Goal: Information Seeking & Learning: Check status

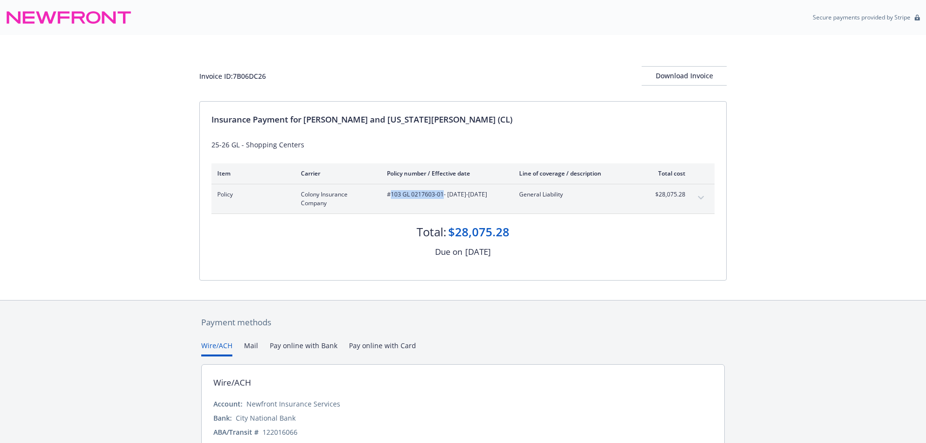
drag, startPoint x: 443, startPoint y: 198, endPoint x: 391, endPoint y: 194, distance: 51.7
click at [391, 194] on span "#103 GL 0217603-01 - 10/04/2025-10/04/2026" at bounding box center [445, 194] width 117 height 9
copy span "103 GL 0217603-01"
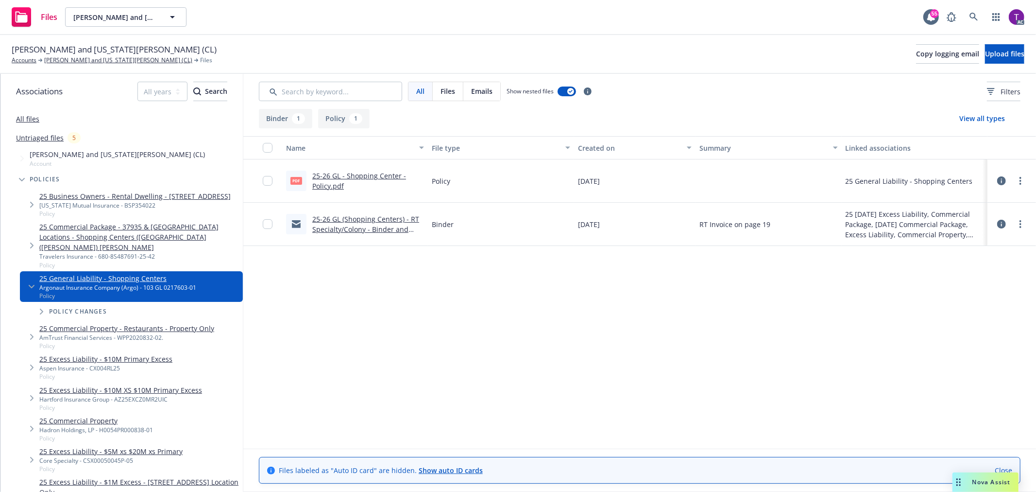
click at [329, 186] on link "25-26 GL - Shopping Center - Policy.pdf" at bounding box center [359, 180] width 94 height 19
click at [60, 59] on link "[PERSON_NAME] and [US_STATE][PERSON_NAME] (CL)" at bounding box center [118, 60] width 148 height 9
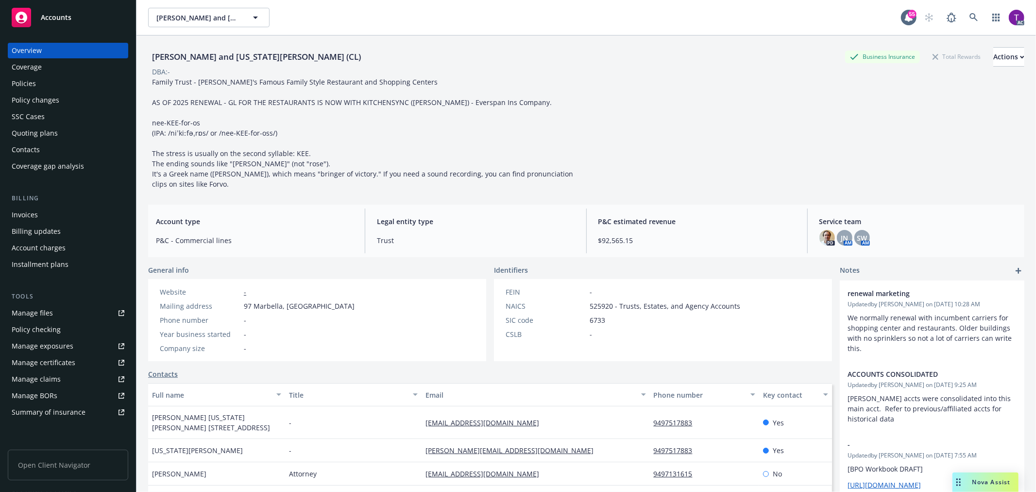
click at [25, 90] on div "Policies" at bounding box center [24, 84] width 24 height 16
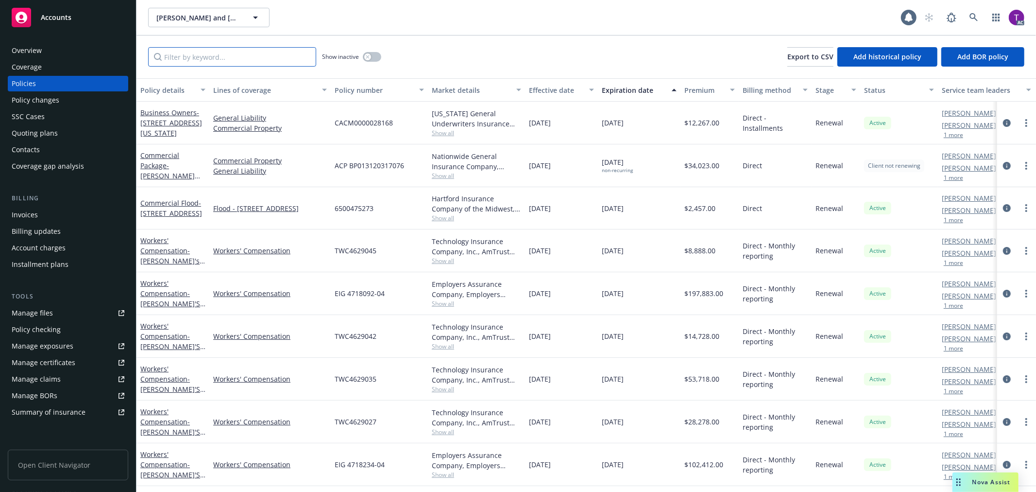
click at [221, 60] on input "Filter by keyword..." at bounding box center [232, 56] width 168 height 19
paste input "CX004RL25"
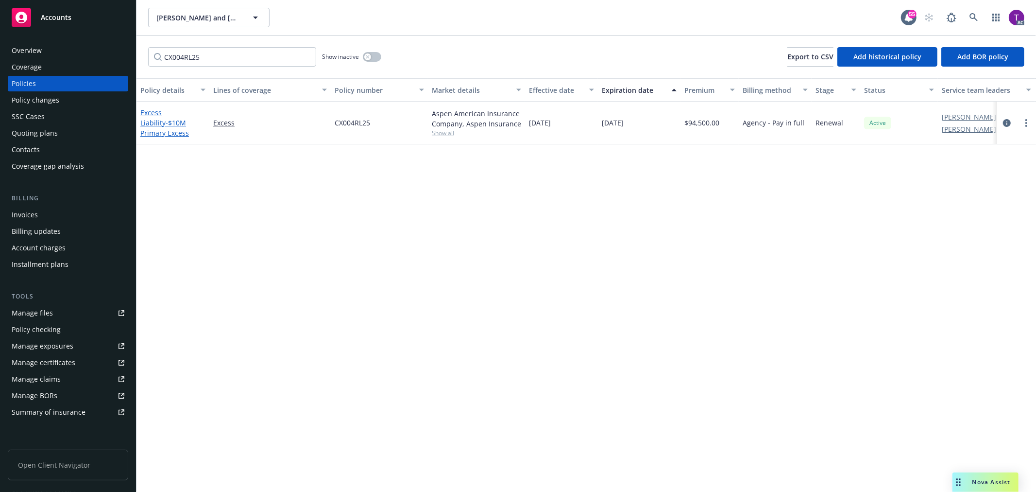
click at [165, 109] on link "Excess Liability - $10M Primary Excess" at bounding box center [164, 123] width 49 height 30
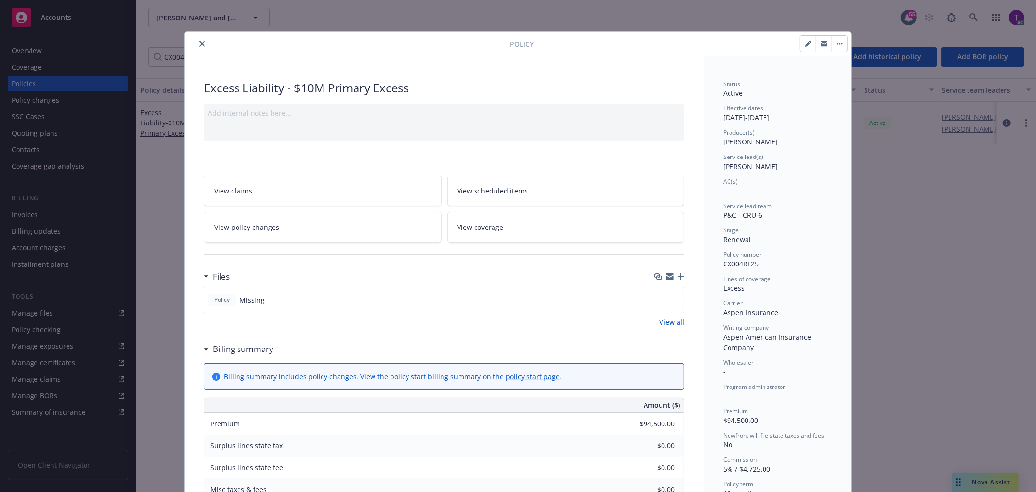
click at [199, 41] on icon "close" at bounding box center [202, 44] width 6 height 6
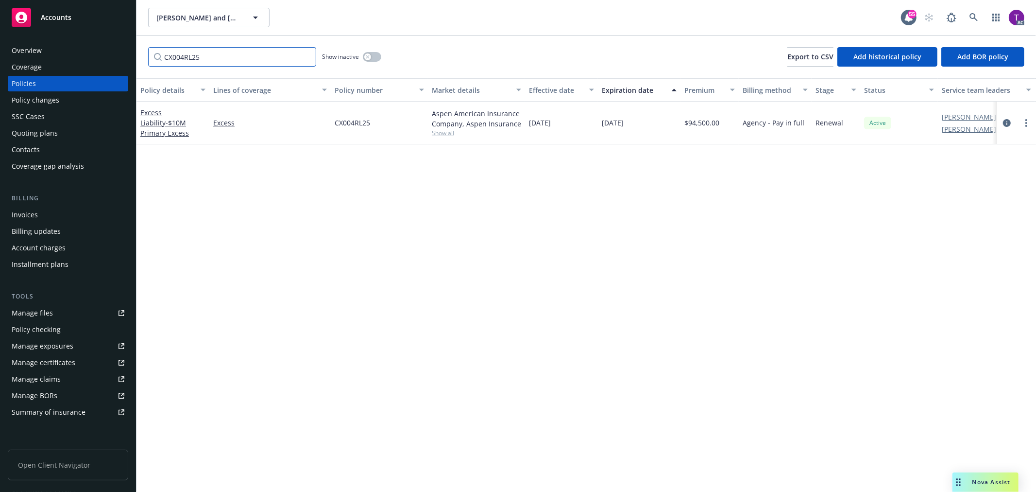
drag, startPoint x: 225, startPoint y: 59, endPoint x: 107, endPoint y: 40, distance: 120.1
click at [107, 40] on div "Accounts Overview Coverage Policies Policy changes SSC Cases Quoting plans Cont…" at bounding box center [518, 246] width 1036 height 492
paste input "AZ25EXCZ0MR2UIC"
click at [151, 112] on link "Excess Liability - $10M XS $10M Primary Excess" at bounding box center [167, 128] width 55 height 40
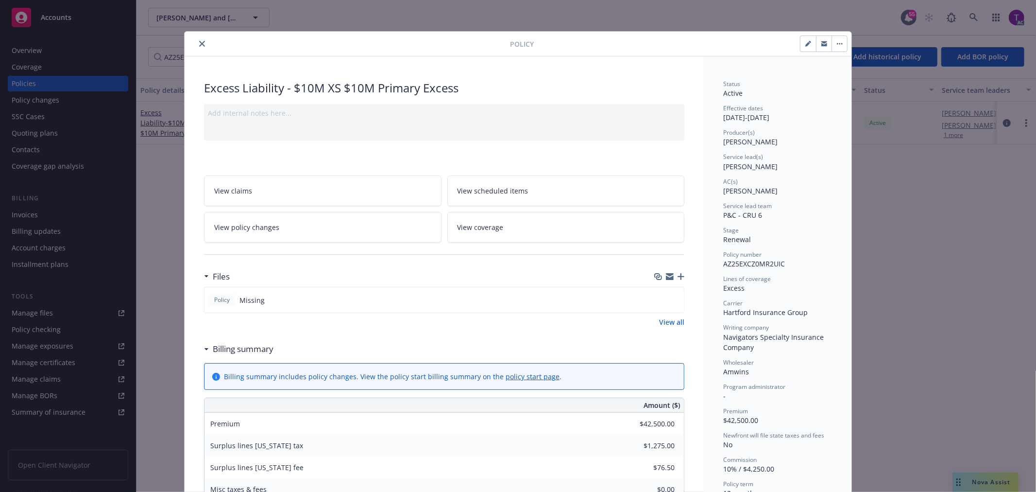
click at [200, 45] on icon "close" at bounding box center [202, 44] width 6 height 6
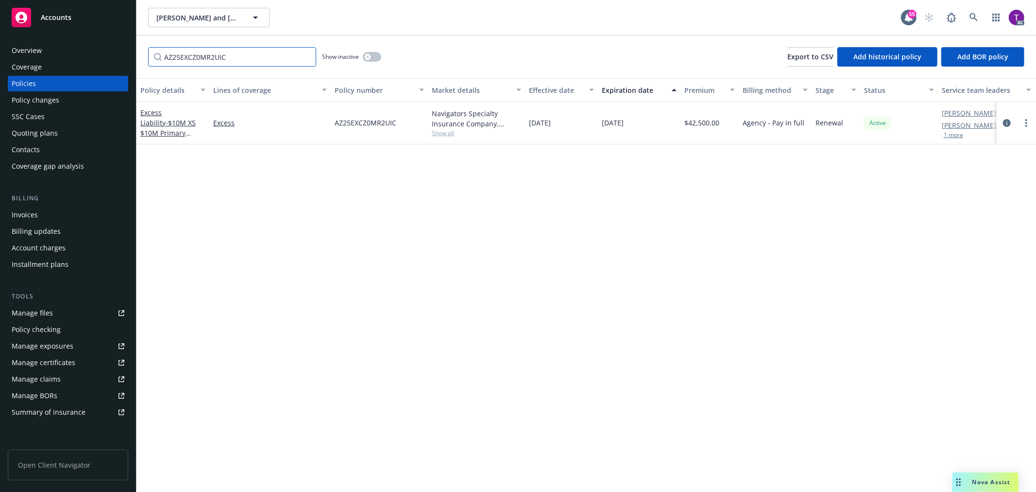
drag, startPoint x: 226, startPoint y: 53, endPoint x: 110, endPoint y: 38, distance: 116.7
click at [110, 38] on div "Accounts Overview Coverage Policies Policy changes SSC Cases Quoting plans Cont…" at bounding box center [518, 246] width 1036 height 492
paste input "CSX00050045P-05"
type input "CSX00050045P-05"
click at [158, 123] on span "- $5M xs $20M xs Primary" at bounding box center [172, 121] width 65 height 19
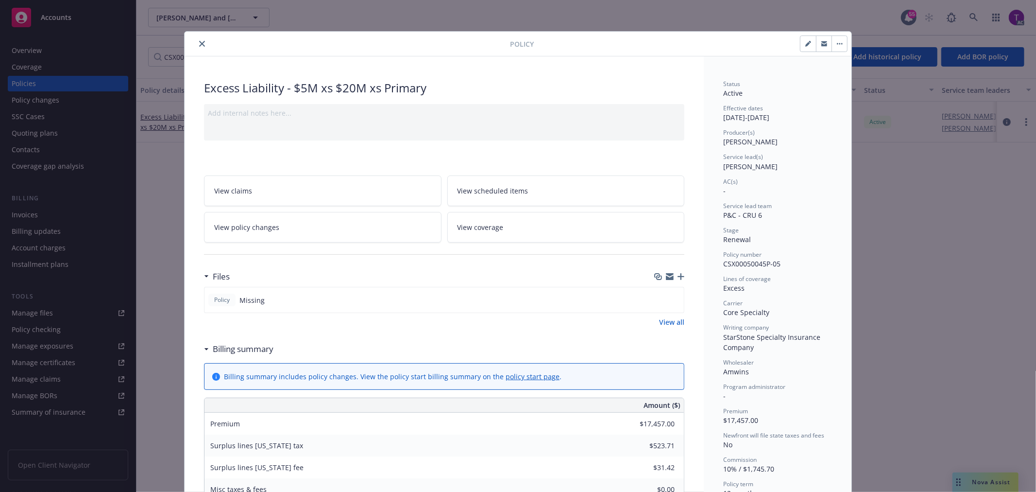
click at [199, 44] on icon "close" at bounding box center [202, 44] width 6 height 6
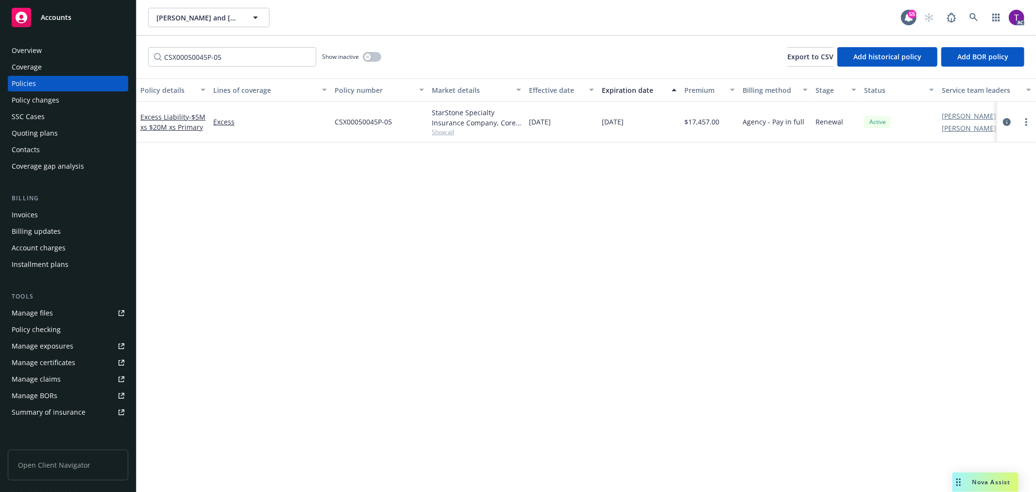
click at [52, 209] on div "Invoices" at bounding box center [68, 215] width 113 height 16
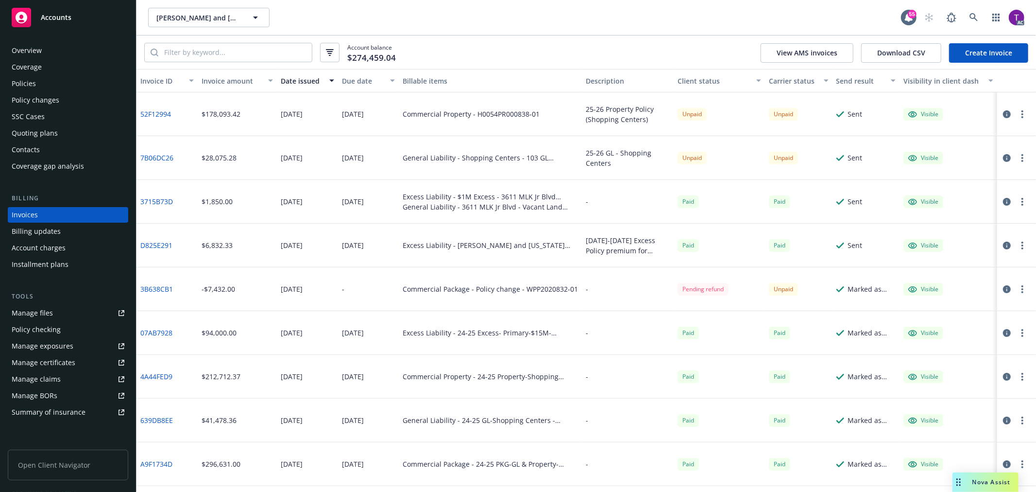
click at [1003, 113] on icon "button" at bounding box center [1007, 114] width 8 height 8
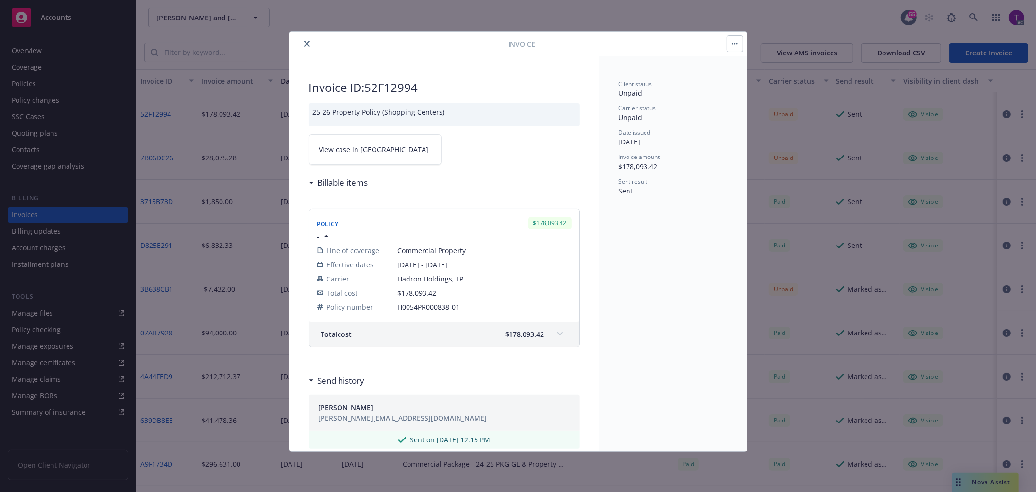
click at [385, 143] on link "View case in SSC" at bounding box center [375, 149] width 133 height 31
click at [308, 46] on icon "close" at bounding box center [307, 44] width 6 height 6
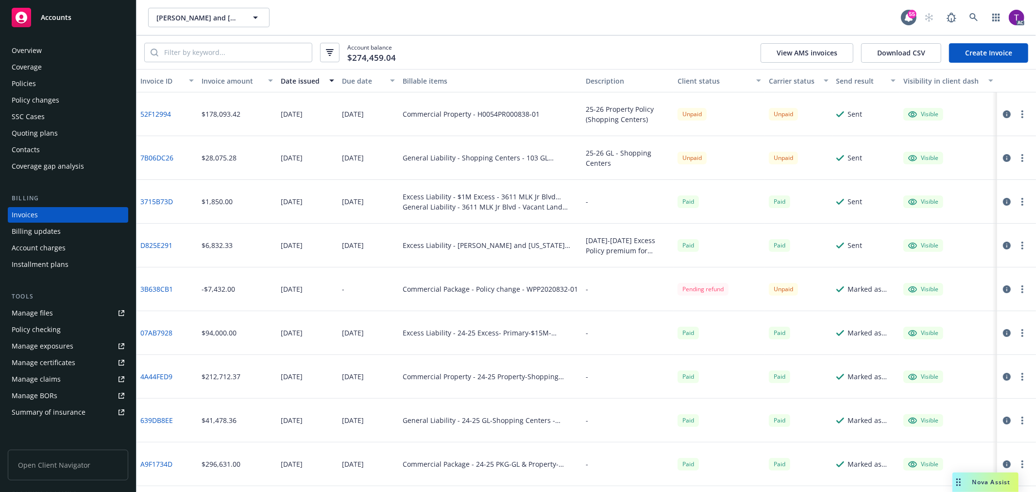
click at [1001, 153] on button "button" at bounding box center [1007, 158] width 12 height 12
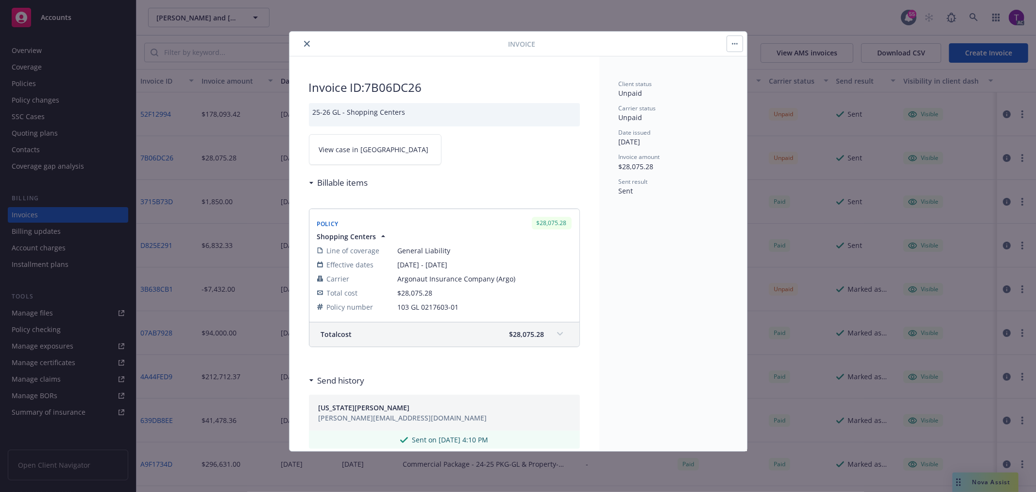
click at [341, 149] on span "View case in SSC" at bounding box center [374, 149] width 110 height 10
click at [304, 46] on icon "close" at bounding box center [307, 44] width 6 height 6
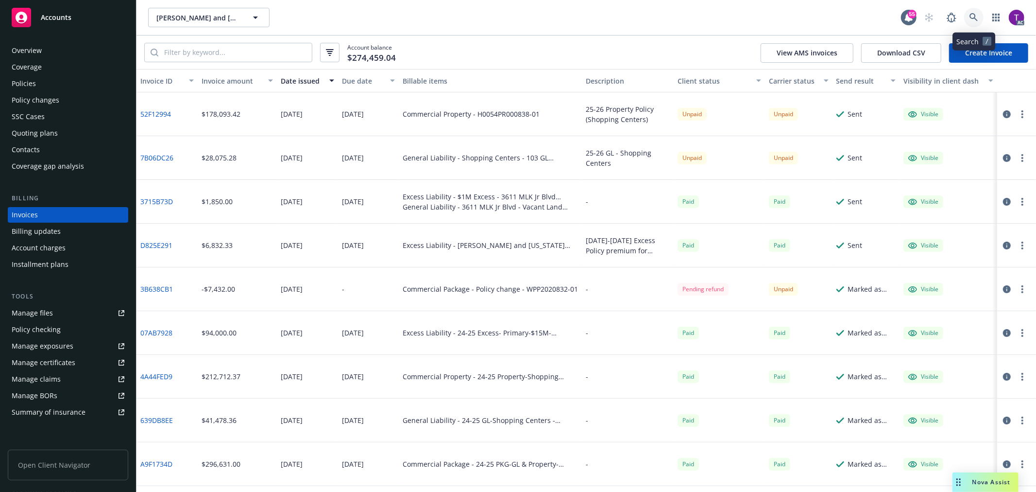
click at [969, 9] on link at bounding box center [973, 17] width 19 height 19
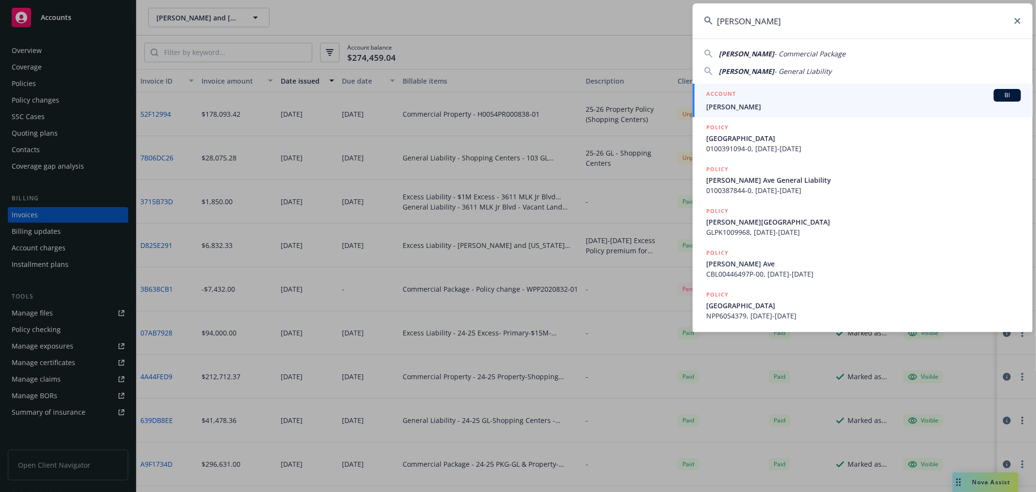
type input "Steve Stragnola"
click at [749, 103] on span "Steve Stragnola" at bounding box center [863, 107] width 315 height 10
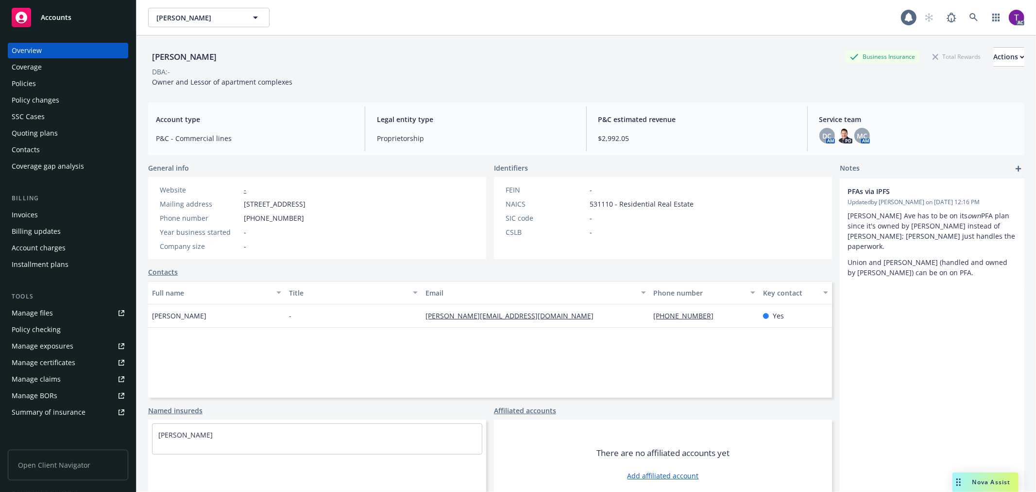
click at [33, 215] on div "Invoices" at bounding box center [25, 215] width 26 height 16
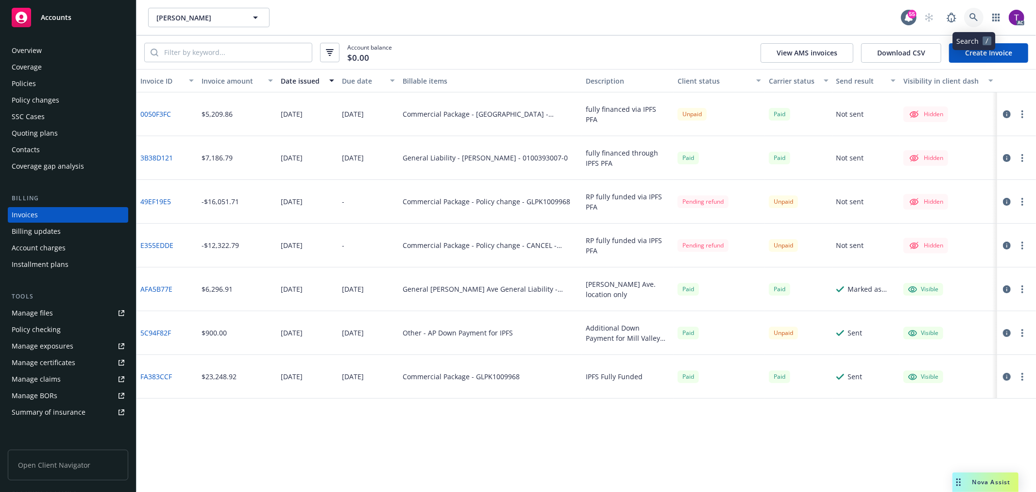
click at [972, 17] on icon at bounding box center [974, 17] width 9 height 9
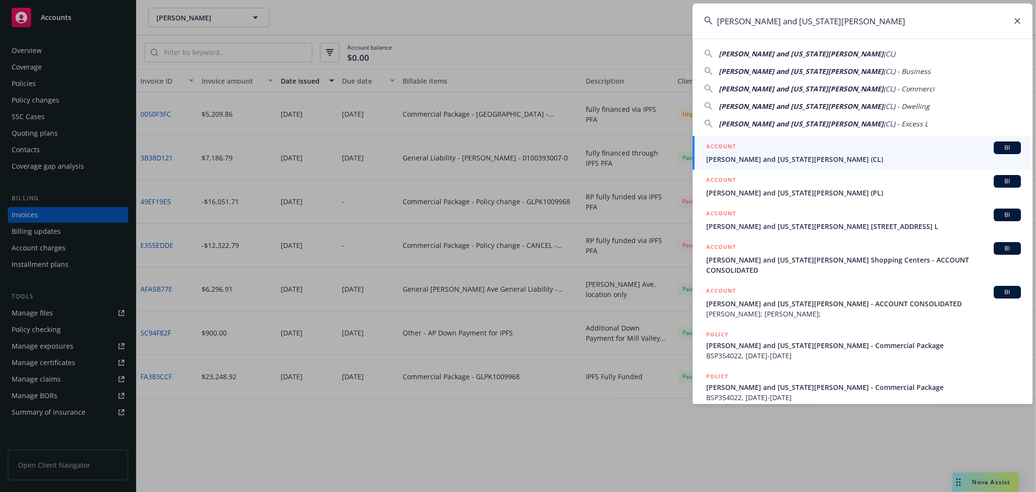
type input "Nikiforos and Georgia Valaskantjis"
click at [726, 149] on h5 "ACCOUNT" at bounding box center [721, 147] width 30 height 12
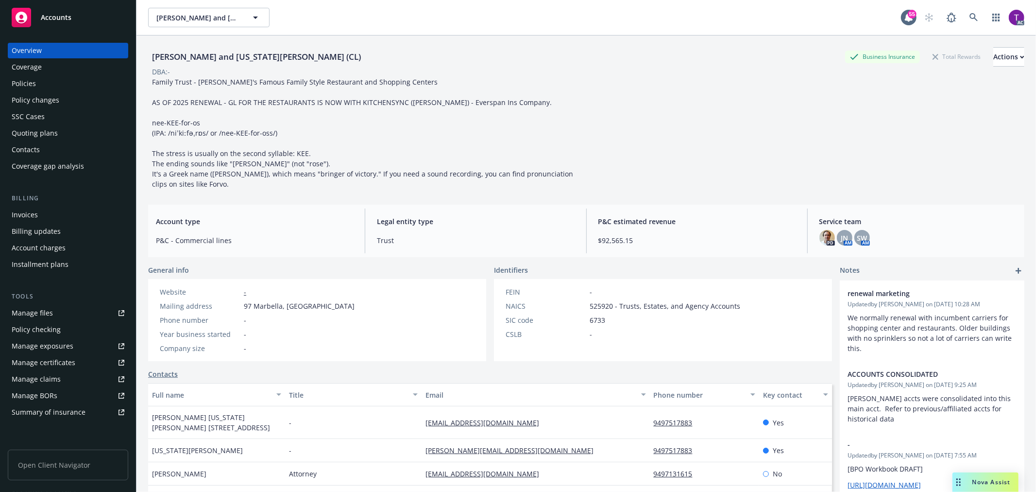
click at [42, 210] on div "Invoices" at bounding box center [68, 215] width 113 height 16
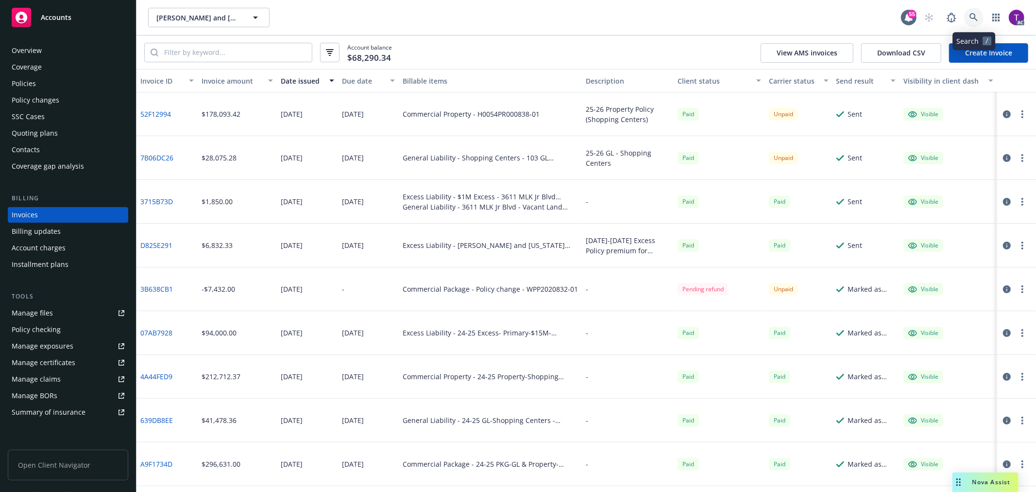
click at [973, 13] on icon at bounding box center [974, 17] width 8 height 8
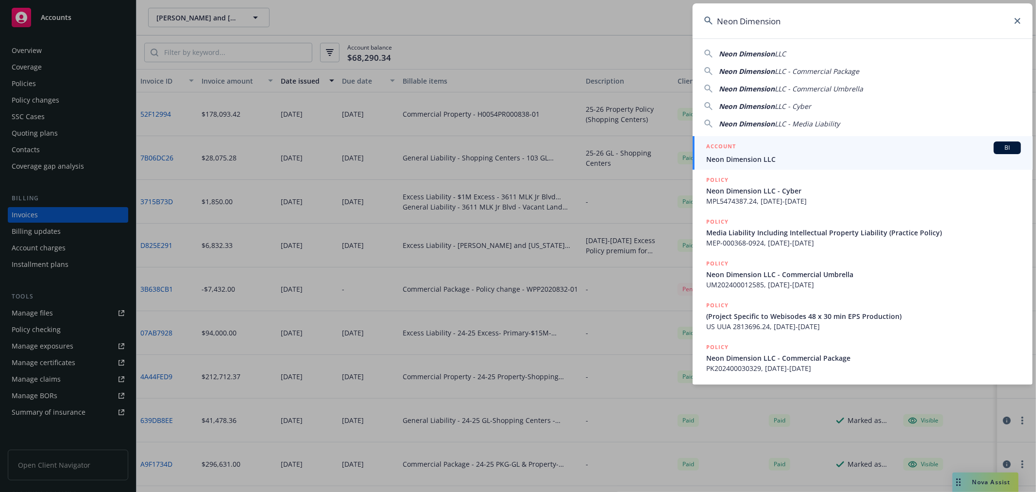
type input "Neon Dimension"
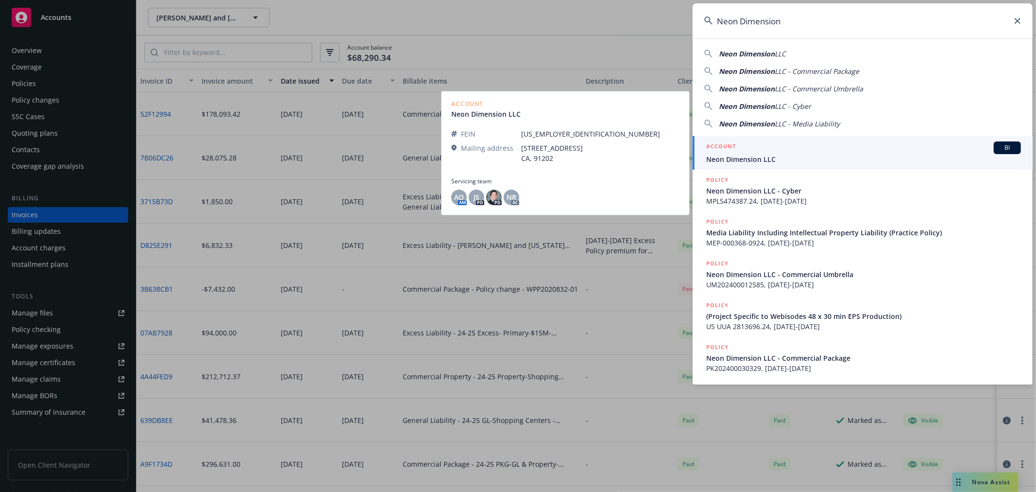
click at [784, 156] on span "Neon Dimension LLC" at bounding box center [863, 159] width 315 height 10
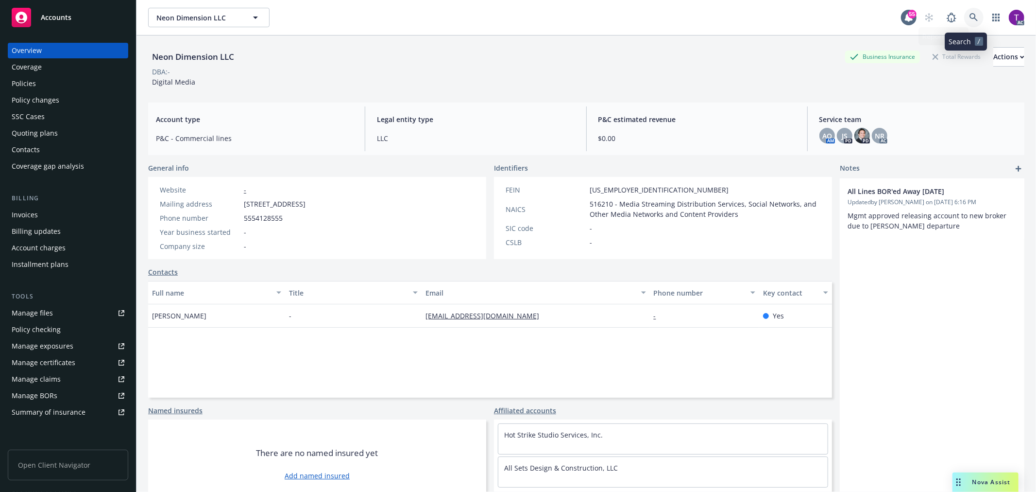
click at [970, 17] on icon at bounding box center [974, 17] width 9 height 9
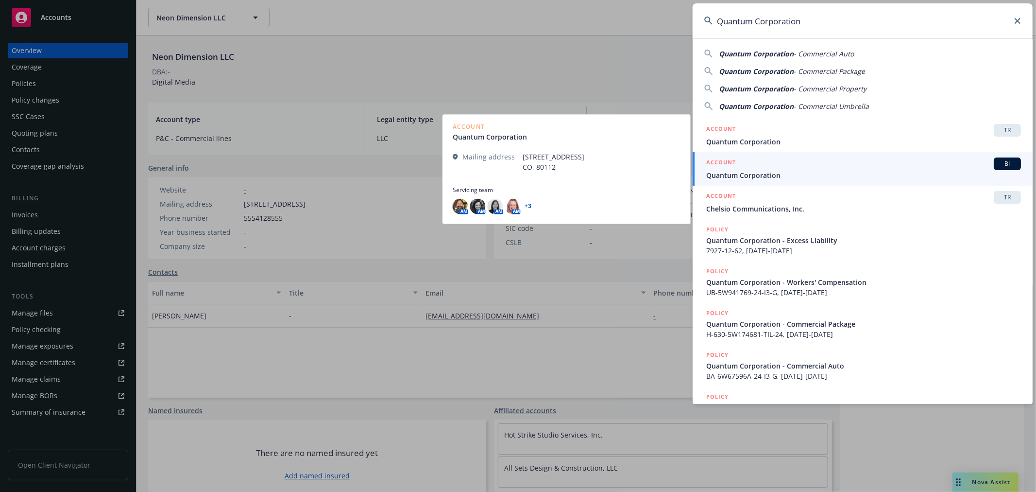
type input "Quantum Corporation"
click at [737, 178] on span "Quantum Corporation" at bounding box center [863, 175] width 315 height 10
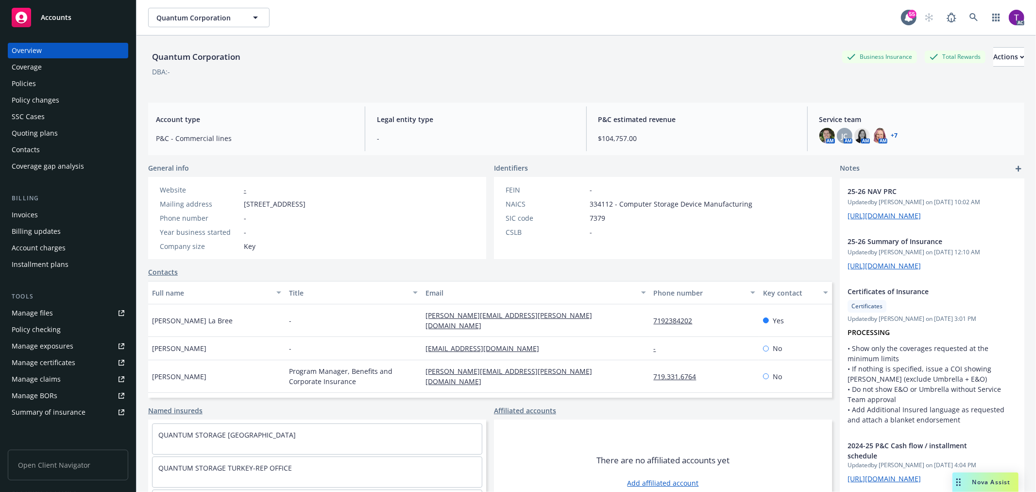
click at [26, 215] on div "Invoices" at bounding box center [25, 215] width 26 height 16
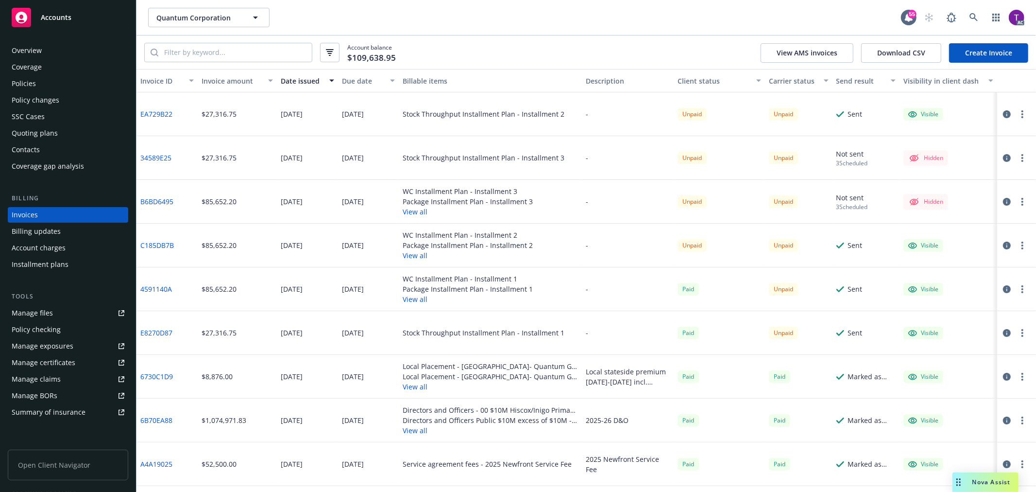
click at [555, 25] on div "Quantum Corporation Quantum Corporation" at bounding box center [524, 17] width 753 height 19
click at [164, 249] on link "C185DB7B" at bounding box center [157, 245] width 34 height 10
click at [169, 43] on input "search" at bounding box center [235, 52] width 154 height 18
paste input "ZPL-21P73592-25-I3"
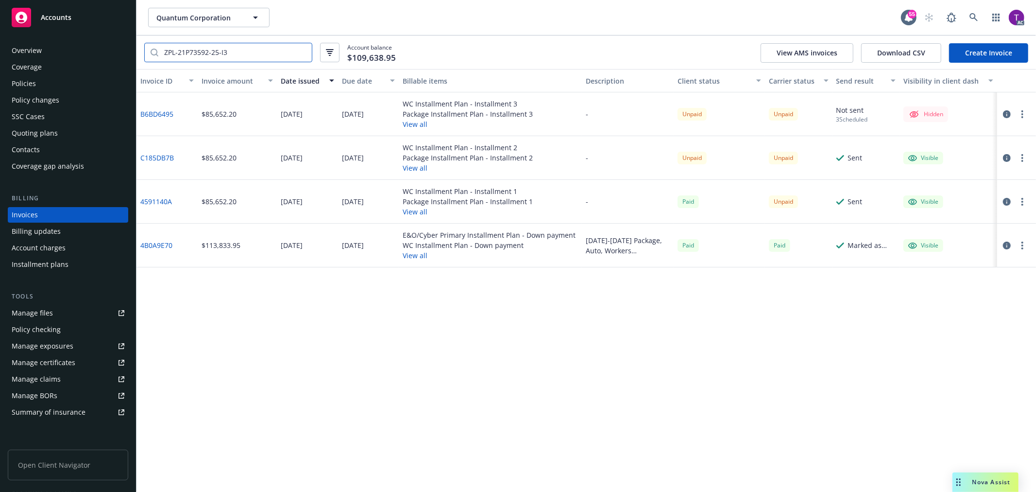
type input "ZPL-21P73592-25-I3"
click at [972, 28] on div "Quantum Corporation Quantum Corporation 55 AC" at bounding box center [587, 17] width 900 height 35
click at [974, 18] on icon at bounding box center [974, 17] width 9 height 9
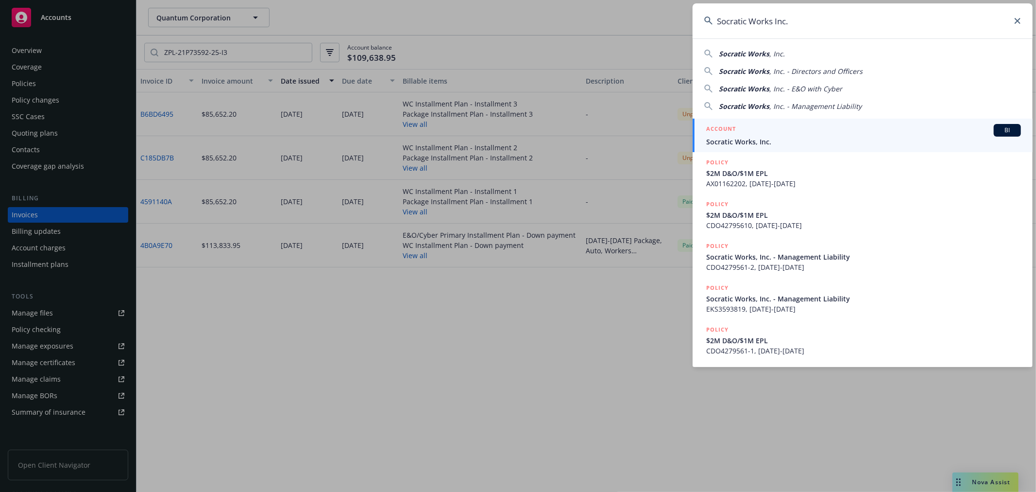
type input "Socratic Works Inc."
click at [736, 135] on h5 "ACCOUNT" at bounding box center [721, 130] width 30 height 12
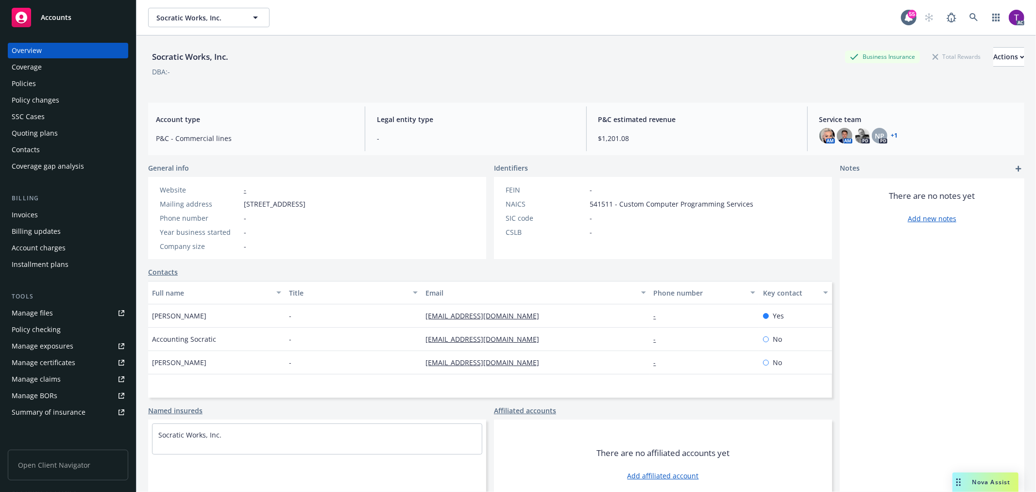
click at [17, 214] on div "Invoices" at bounding box center [25, 215] width 26 height 16
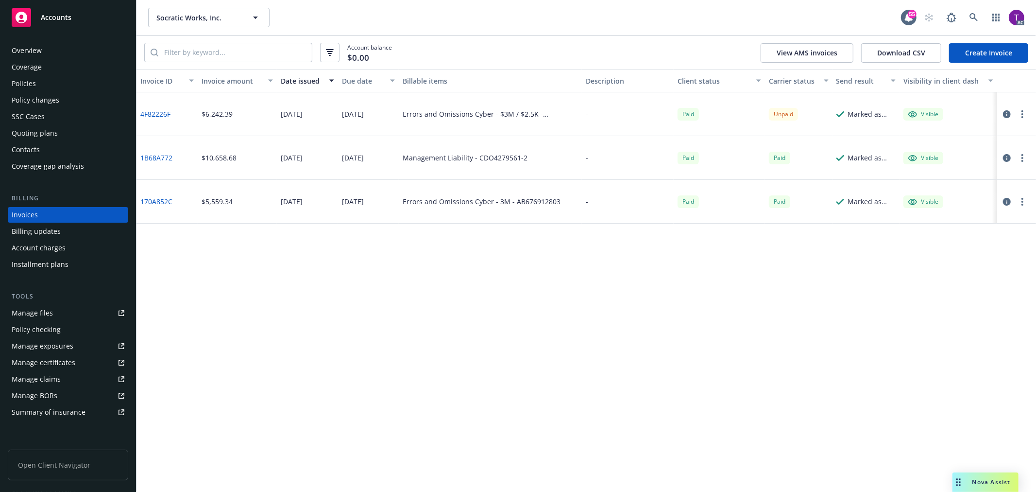
click at [46, 313] on div "Manage files" at bounding box center [32, 313] width 41 height 16
click at [161, 114] on link "4F82226F" at bounding box center [155, 114] width 30 height 10
click at [31, 77] on div "Policies" at bounding box center [24, 84] width 24 height 16
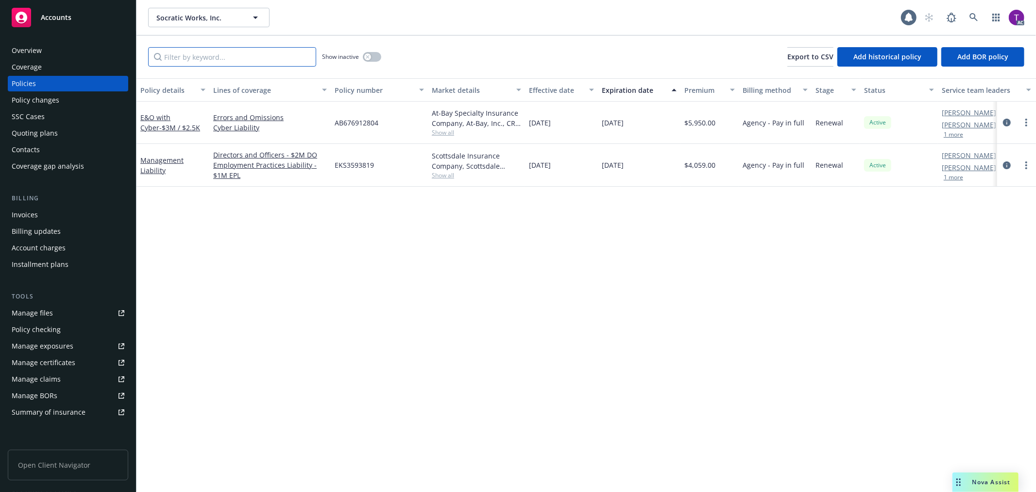
click at [189, 59] on input "Filter by keyword..." at bounding box center [232, 56] width 168 height 19
paste input "AB676912804"
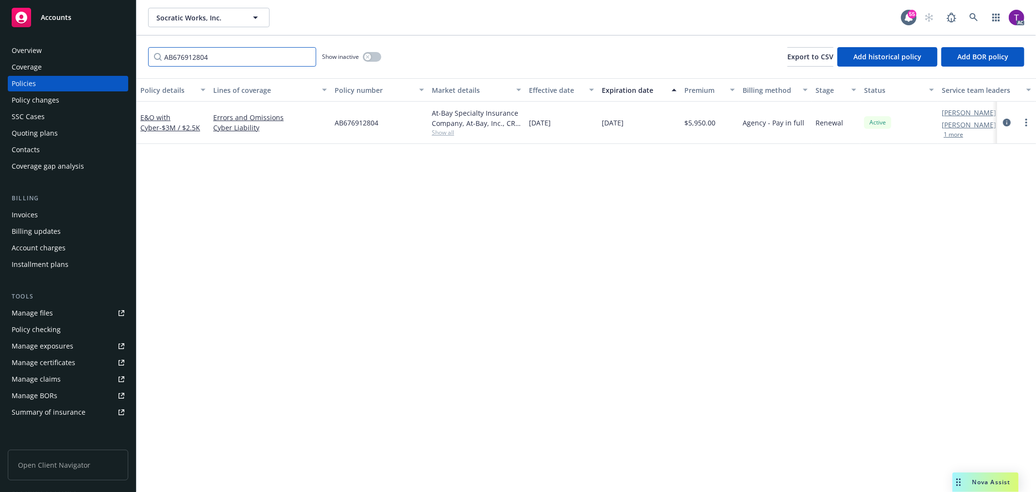
type input "AB676912804"
click at [147, 121] on div "E&O with Cyber - $3M / $2.5K" at bounding box center [172, 122] width 65 height 20
click at [153, 115] on link "E&O with Cyber - $3M / $2.5K" at bounding box center [170, 122] width 60 height 19
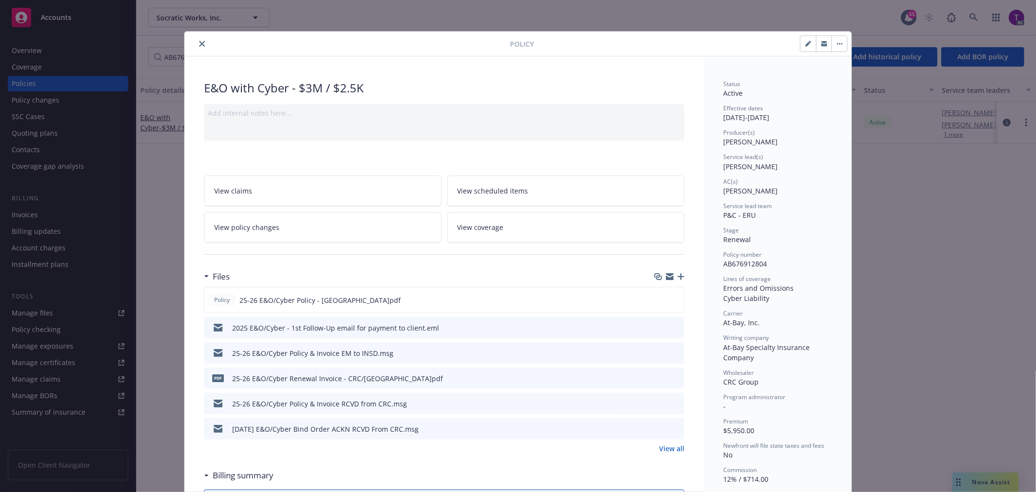
click at [671, 375] on icon "preview file" at bounding box center [675, 377] width 9 height 7
click at [196, 47] on button "close" at bounding box center [202, 44] width 12 height 12
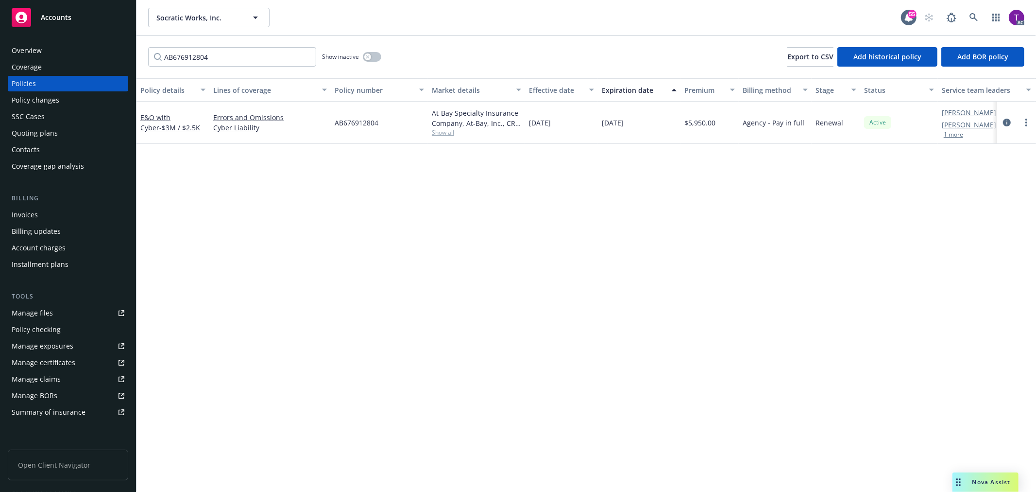
click at [70, 214] on div "Invoices" at bounding box center [68, 215] width 113 height 16
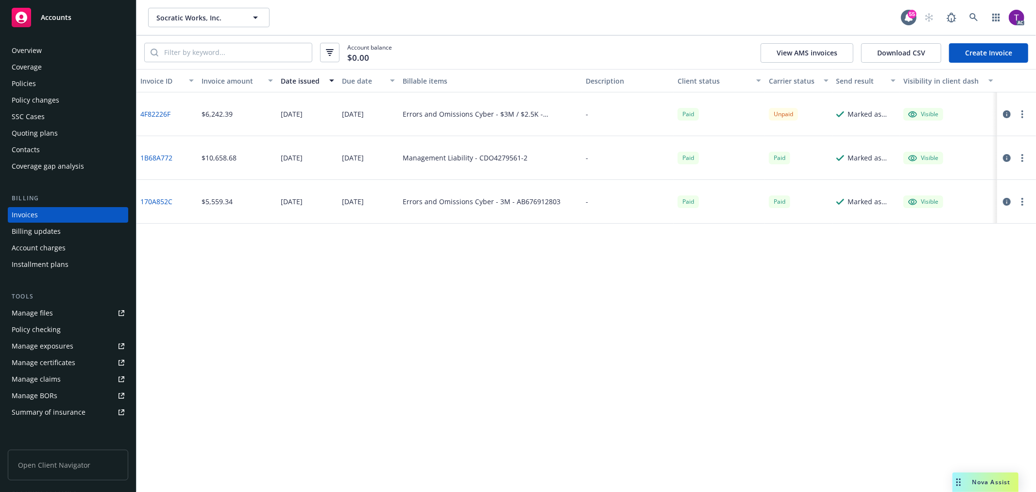
click at [1003, 112] on icon "button" at bounding box center [1007, 114] width 8 height 8
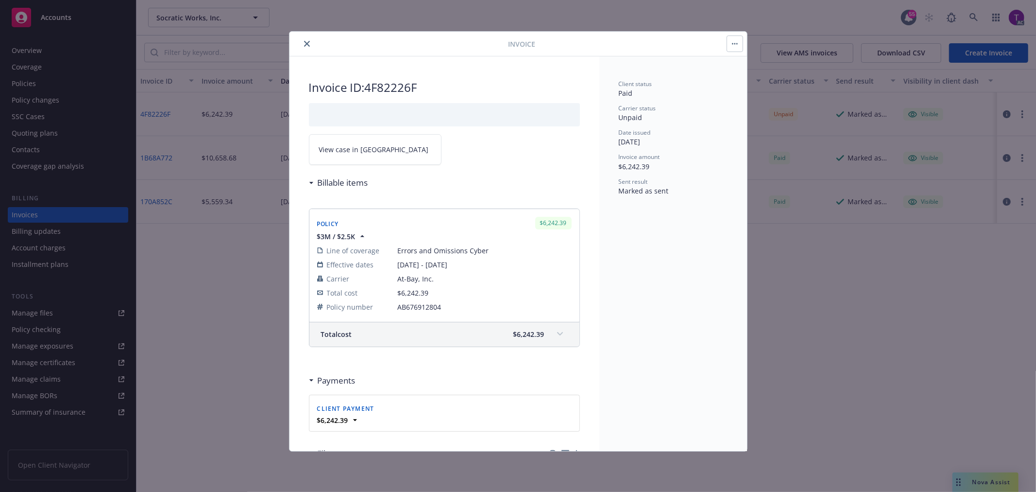
click at [361, 147] on span "View case in SSC" at bounding box center [374, 149] width 110 height 10
click at [304, 39] on button "close" at bounding box center [307, 44] width 12 height 12
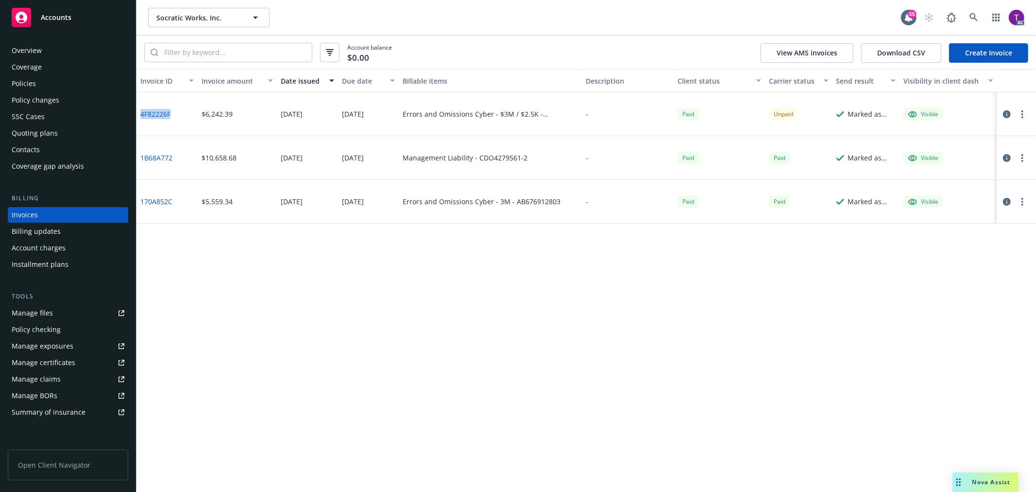
drag, startPoint x: 182, startPoint y: 115, endPoint x: 138, endPoint y: 113, distance: 43.8
click at [138, 113] on div "4F82226F" at bounding box center [167, 114] width 61 height 44
copy link "4F82226F"
click at [39, 309] on div "Manage files" at bounding box center [32, 313] width 41 height 16
click at [46, 312] on div "Manage files" at bounding box center [32, 313] width 41 height 16
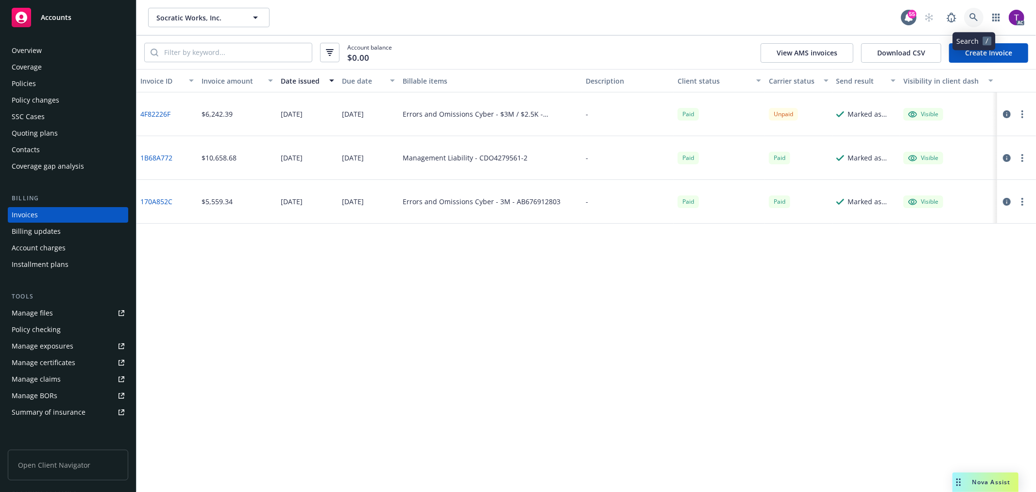
click at [971, 17] on icon at bounding box center [974, 17] width 8 height 8
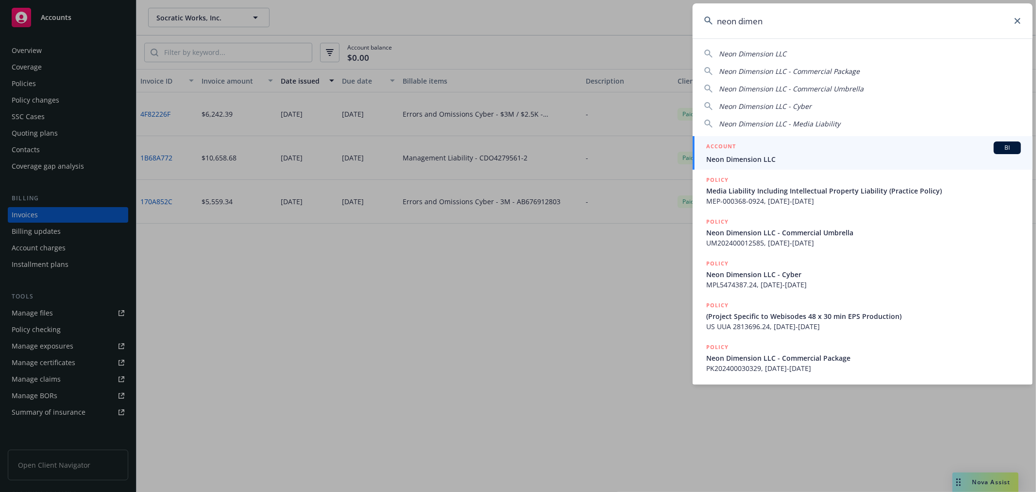
type input "neon dimen"
click at [796, 153] on div "ACCOUNT BI" at bounding box center [863, 147] width 315 height 13
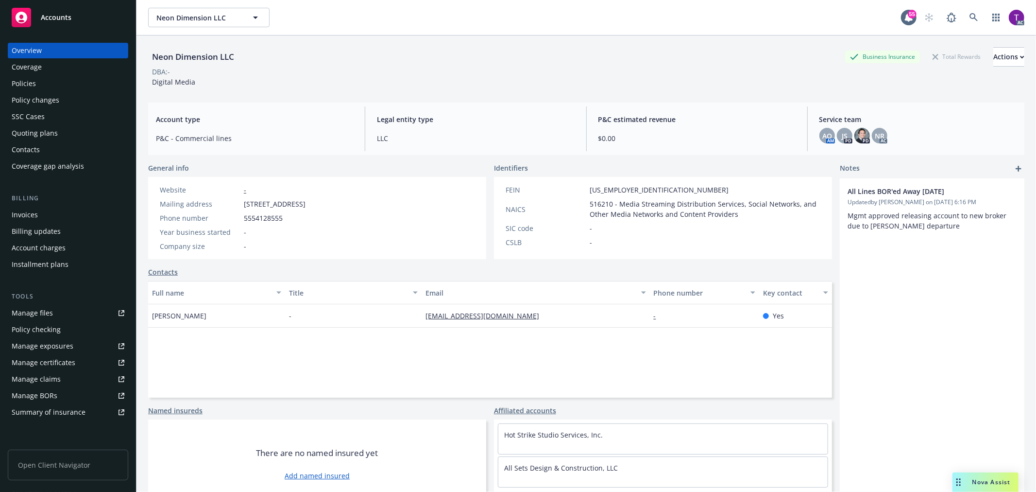
click at [29, 210] on div "Invoices" at bounding box center [25, 215] width 26 height 16
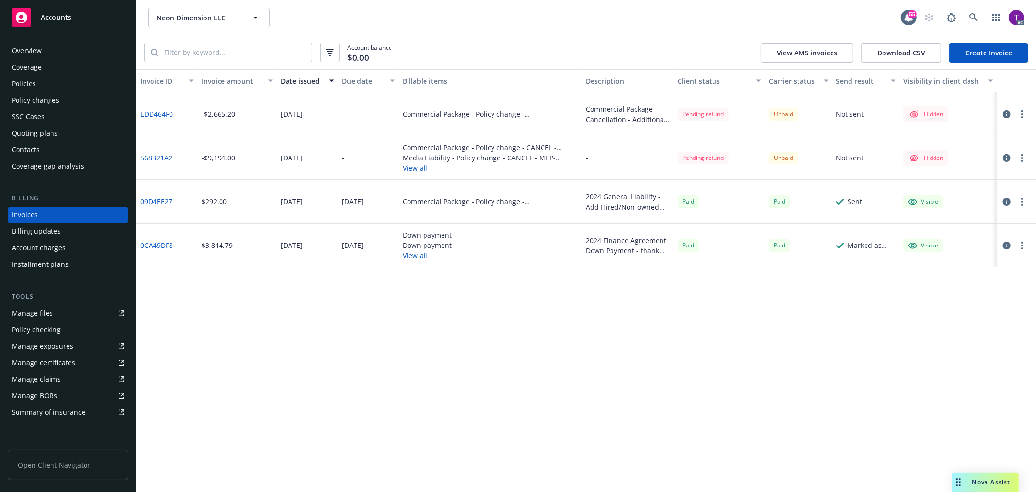
click at [163, 153] on link "568B21A2" at bounding box center [156, 158] width 32 height 10
drag, startPoint x: 236, startPoint y: 120, endPoint x: 208, endPoint y: 117, distance: 27.8
click at [208, 117] on div "-$2,665.20" at bounding box center [237, 114] width 79 height 44
copy div "2,665.20"
click at [371, 412] on div "Invoice ID Invoice amount Date issued Due date Billable items Description Clien…" at bounding box center [587, 280] width 900 height 423
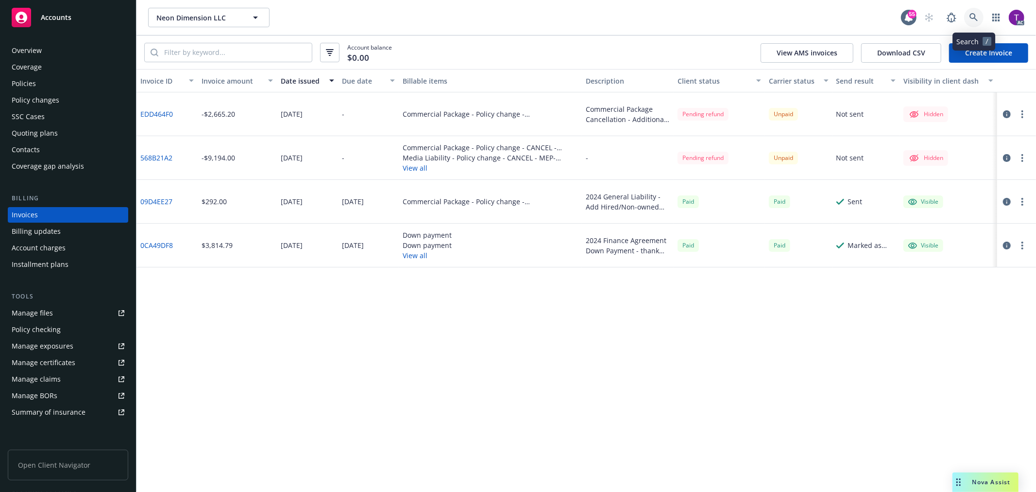
click at [977, 13] on icon at bounding box center [974, 17] width 9 height 9
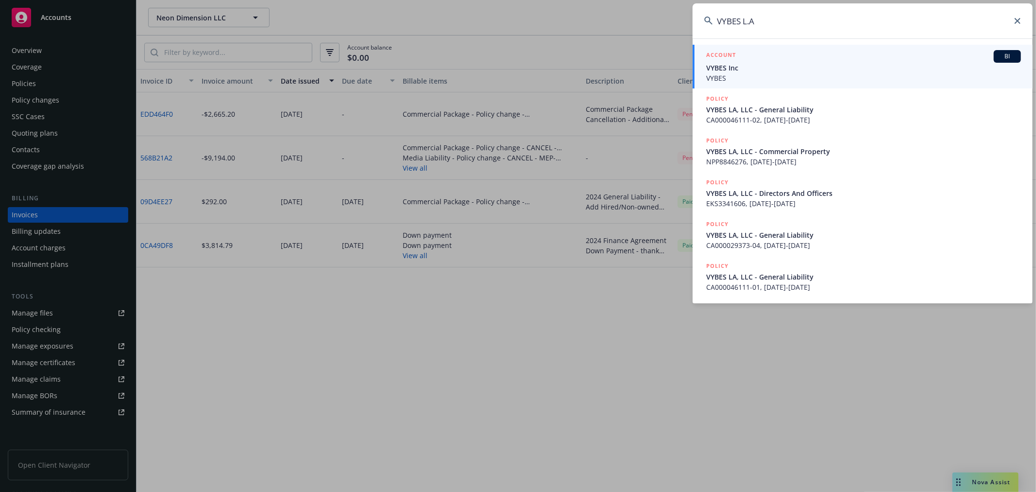
type input "VYBES L.A"
click at [731, 80] on span "VYBES" at bounding box center [863, 78] width 315 height 10
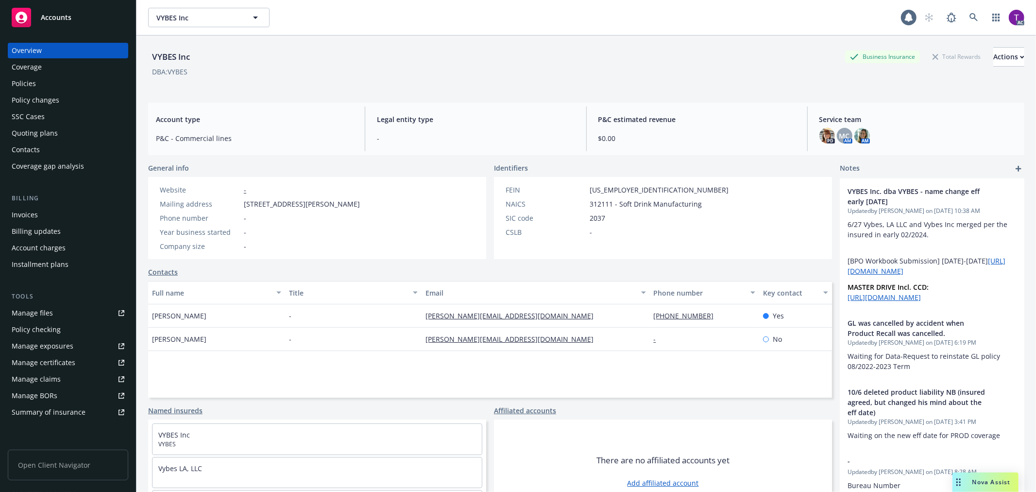
click at [34, 220] on div "Invoices" at bounding box center [25, 215] width 26 height 16
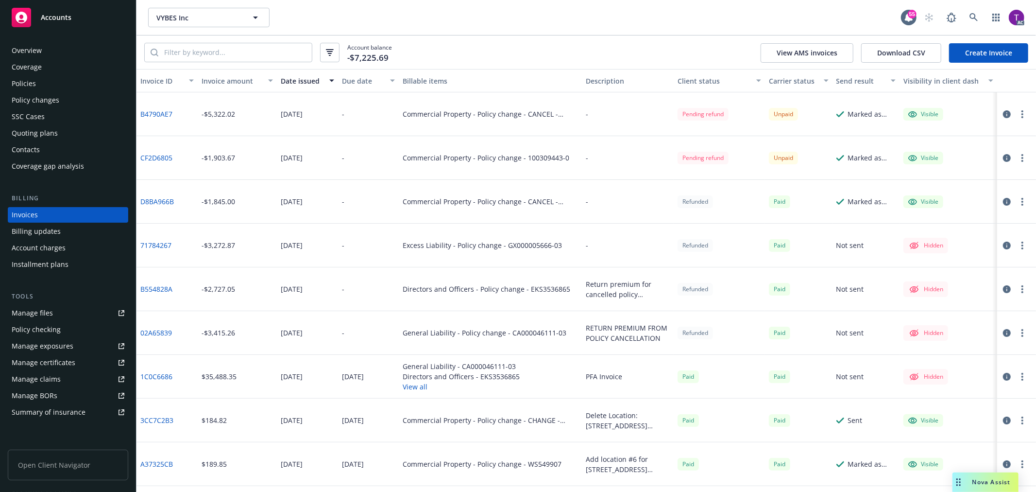
click at [228, 76] on div "Invoice amount" at bounding box center [232, 81] width 61 height 10
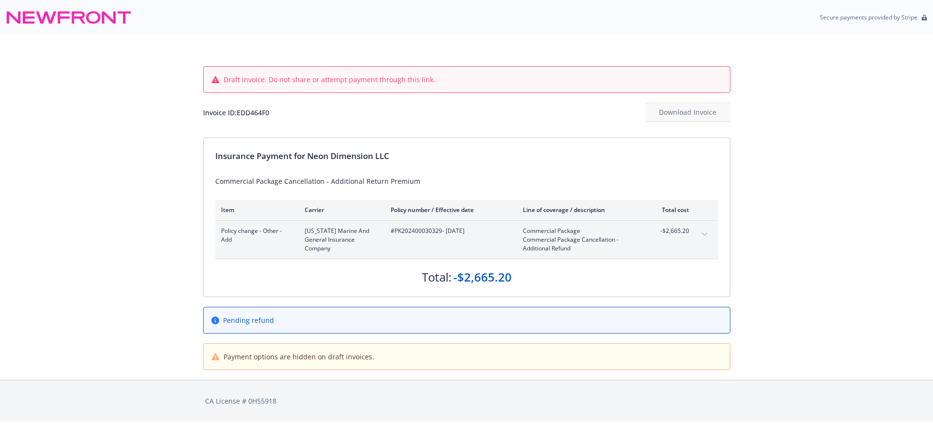
click at [704, 233] on icon "expand content" at bounding box center [705, 234] width 6 height 4
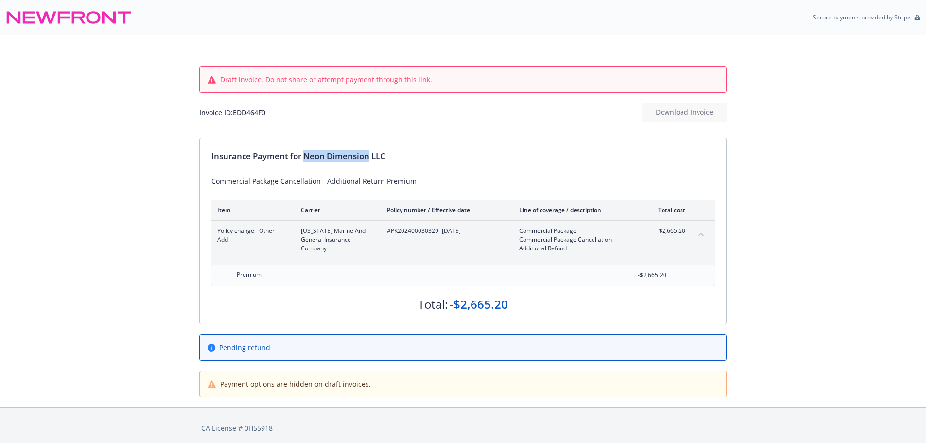
drag, startPoint x: 306, startPoint y: 153, endPoint x: 371, endPoint y: 151, distance: 64.7
click at [371, 151] on div "Insurance Payment for Neon Dimension LLC" at bounding box center [462, 156] width 503 height 13
copy div "Neon Dimension"
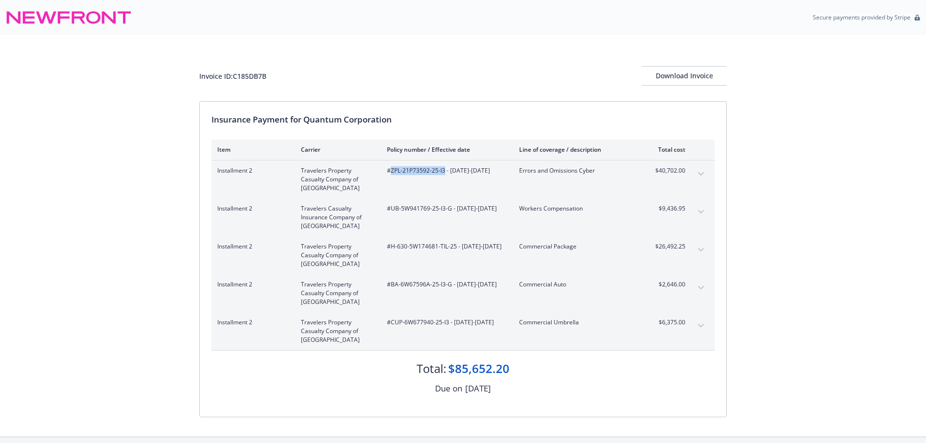
drag, startPoint x: 443, startPoint y: 173, endPoint x: 391, endPoint y: 173, distance: 52.0
click at [391, 173] on span "#ZPL-21P73592-25-I3 - [DATE]-[DATE]" at bounding box center [445, 170] width 117 height 9
copy span "ZPL-21P73592-25-I3"
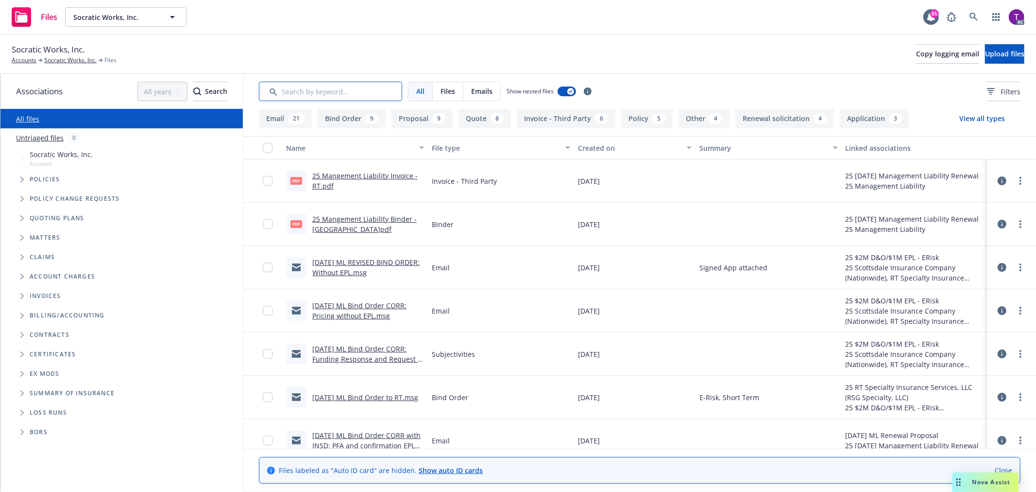
click at [328, 88] on input "Search by keyword..." at bounding box center [330, 91] width 143 height 19
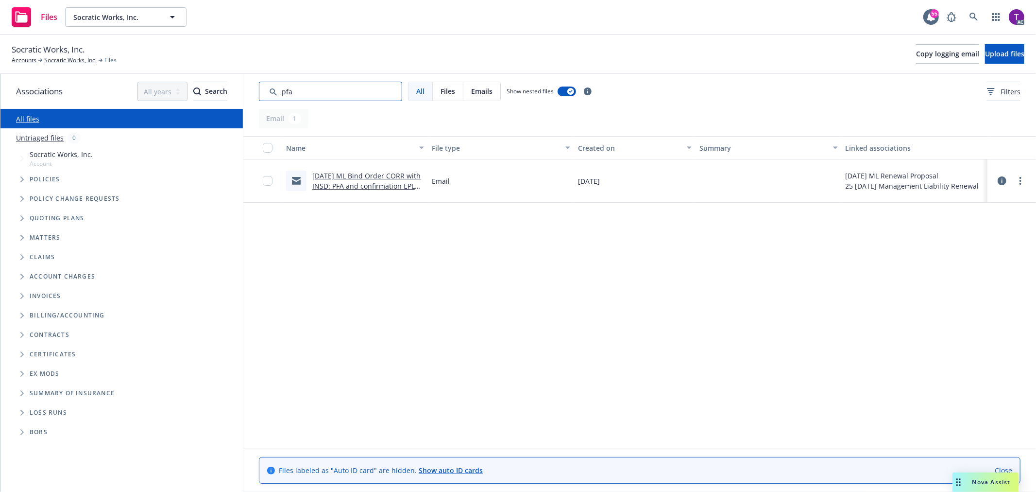
type input "pfa"
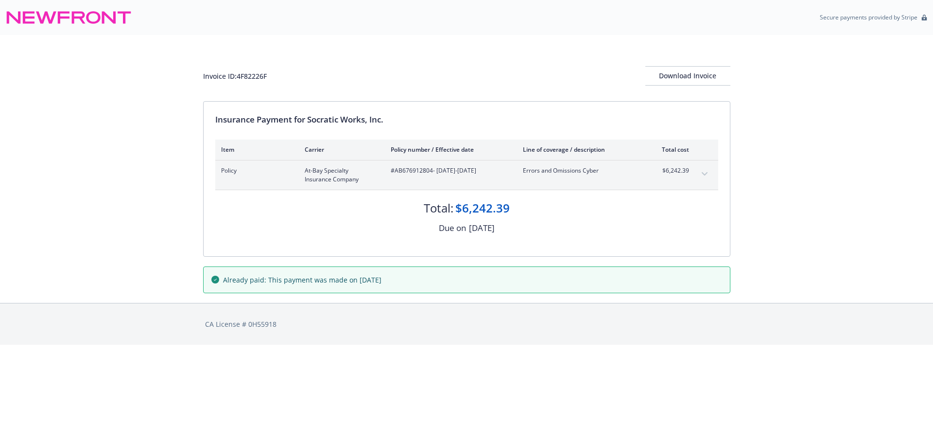
click at [702, 171] on button "expand content" at bounding box center [705, 174] width 16 height 16
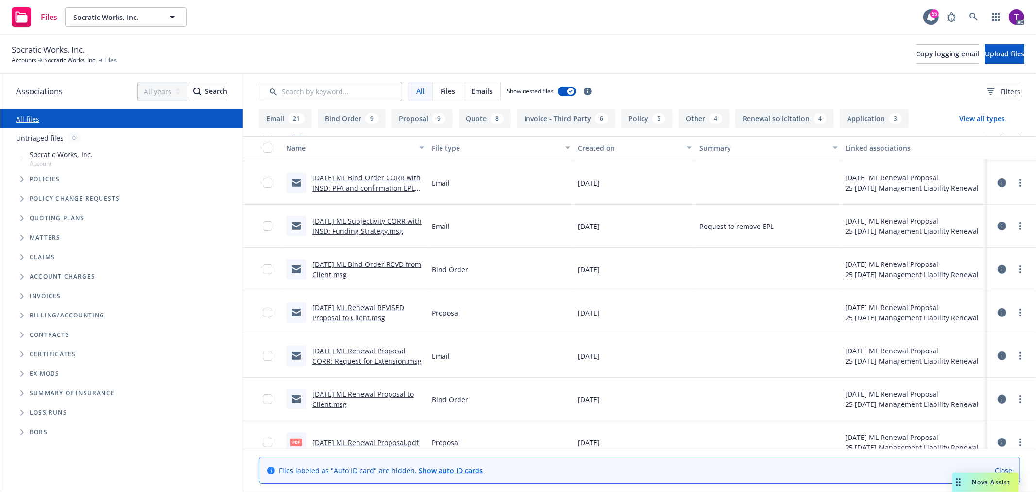
scroll to position [218, 0]
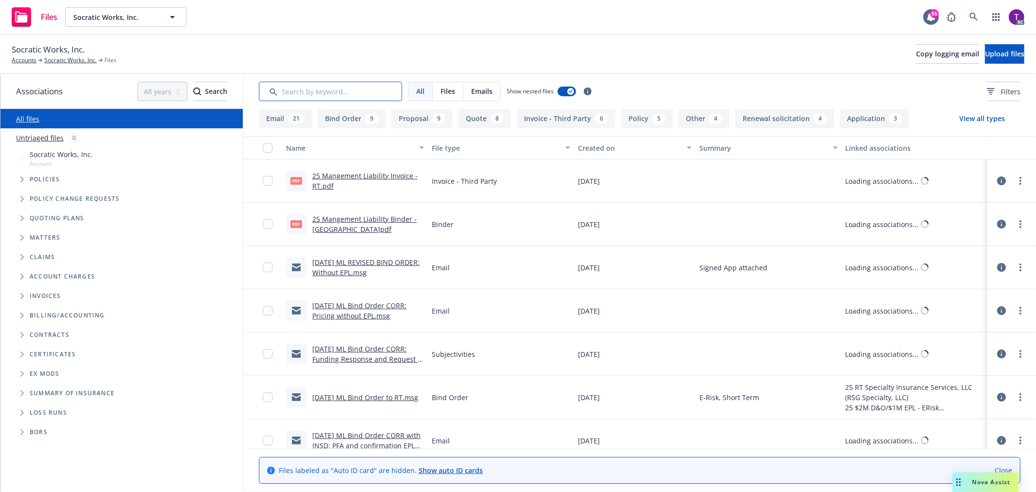
click at [299, 86] on input "Search by keyword..." at bounding box center [330, 91] width 143 height 19
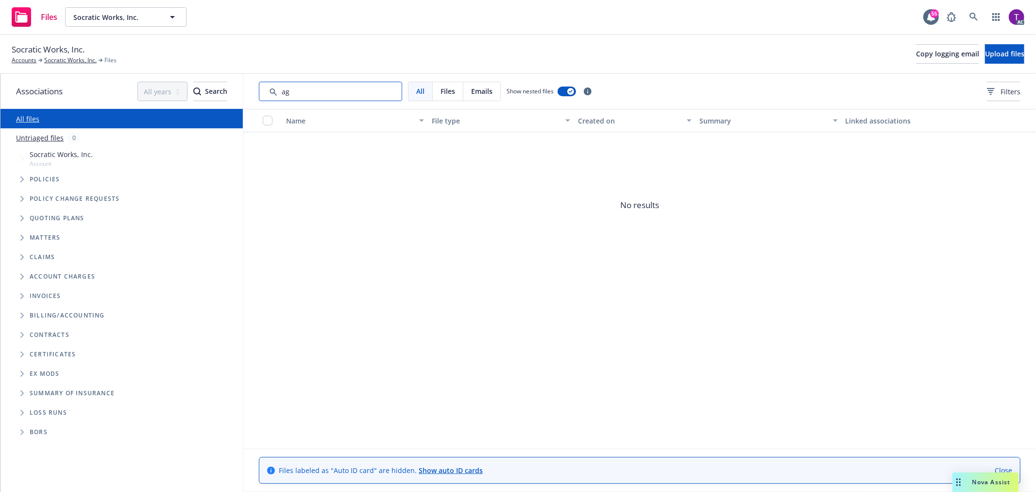
type input "a"
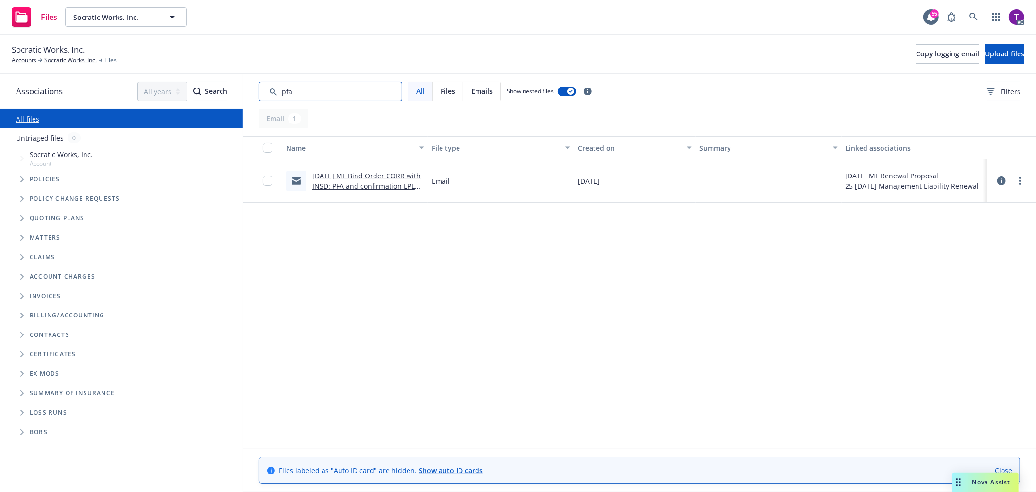
type input "pfa"
click at [386, 187] on link "10/1/25 ML Bind Order CORR with INSD: PFA and confirmation EPL was removed.msg" at bounding box center [366, 186] width 108 height 30
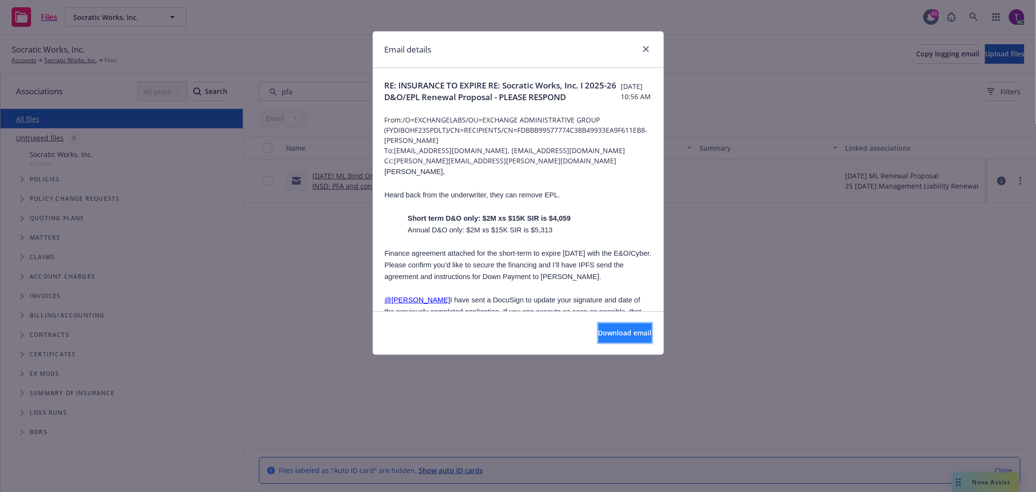
click at [599, 332] on span "Download email" at bounding box center [625, 332] width 53 height 9
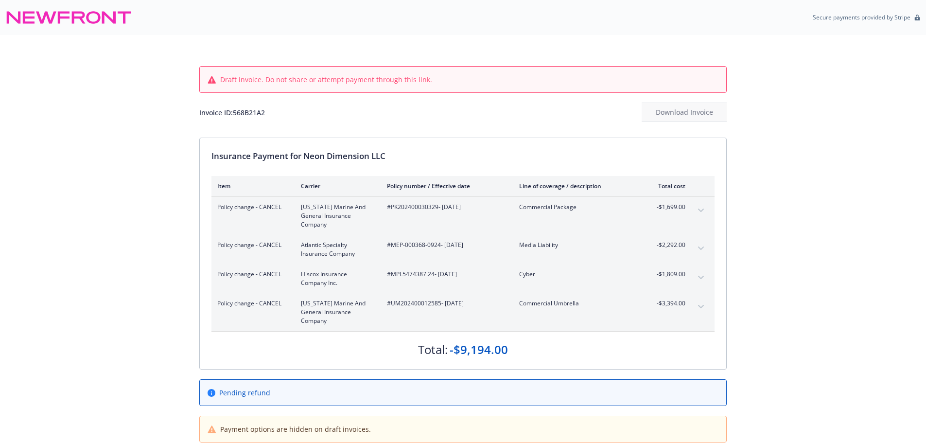
click at [704, 211] on button "expand content" at bounding box center [701, 211] width 16 height 16
